Goal: Find specific page/section: Find specific page/section

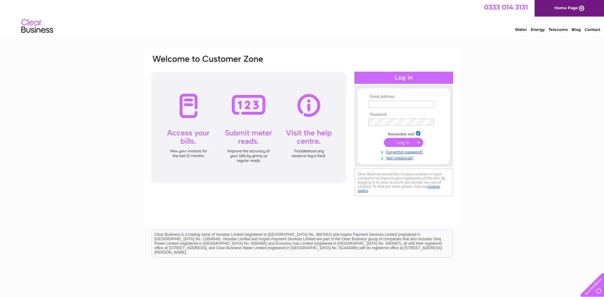
type input "info@dransfieldroofing.co.uk"
click at [408, 143] on input "submit" at bounding box center [403, 142] width 39 height 9
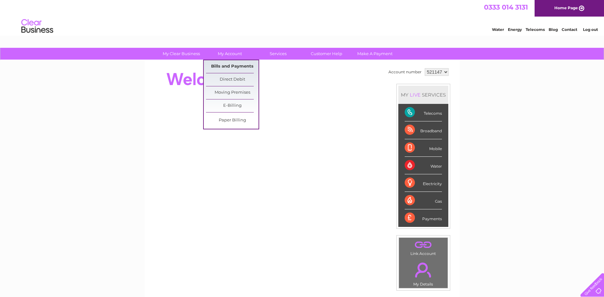
click at [228, 65] on link "Bills and Payments" at bounding box center [232, 66] width 53 height 13
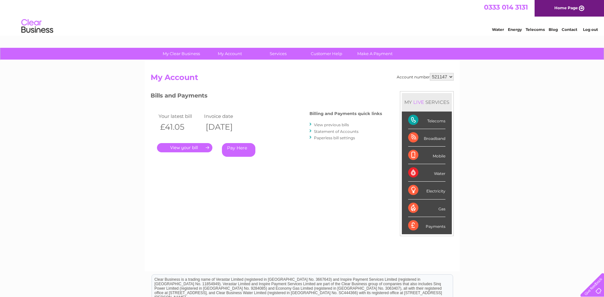
click at [192, 147] on link "." at bounding box center [184, 147] width 55 height 9
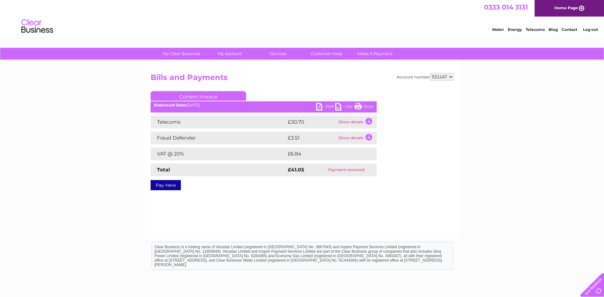
click at [327, 106] on link "PDF" at bounding box center [325, 107] width 19 height 9
